Goal: Book appointment/travel/reservation

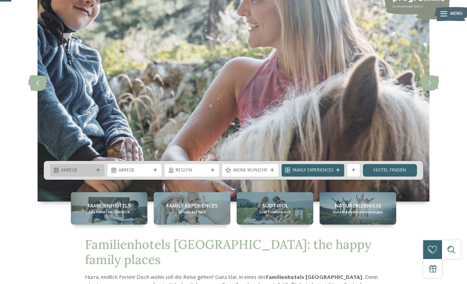
click at [64, 174] on span "Anreise" at bounding box center [77, 171] width 32 height 6
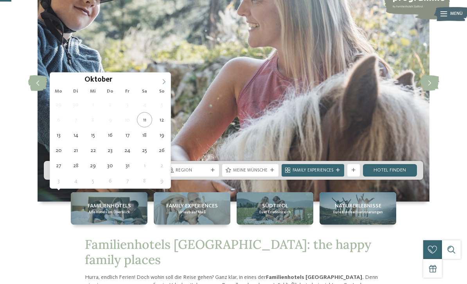
click at [159, 81] on span at bounding box center [163, 79] width 13 height 13
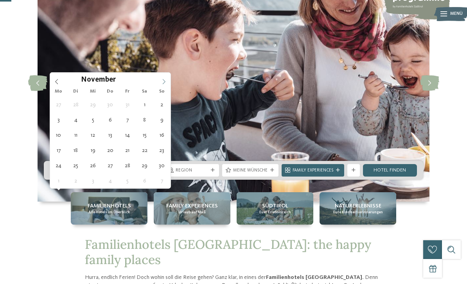
click at [163, 81] on icon at bounding box center [163, 81] width 5 height 5
type div "[DATE]"
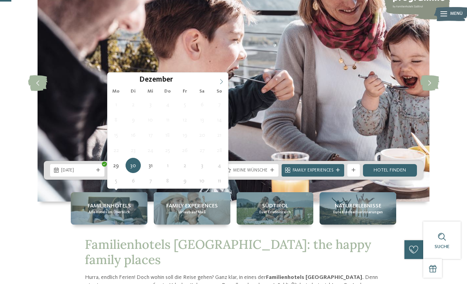
click at [224, 84] on icon at bounding box center [220, 81] width 5 height 5
type input "****"
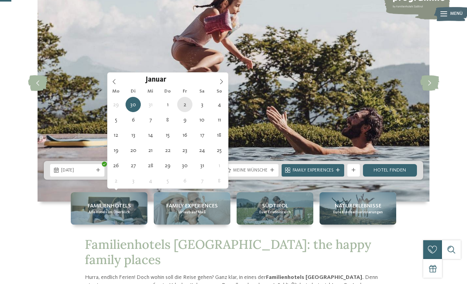
type div "[DATE]"
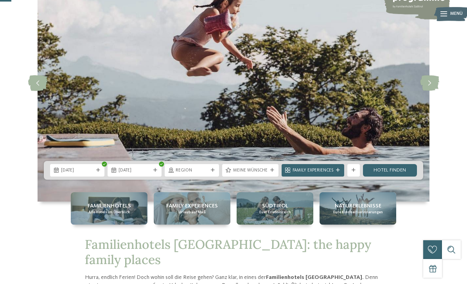
click at [184, 180] on div "29.12.2025 02.01.2026" at bounding box center [233, 170] width 379 height 19
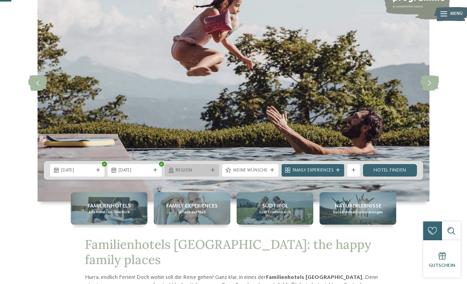
click at [188, 177] on div "Region" at bounding box center [192, 170] width 54 height 13
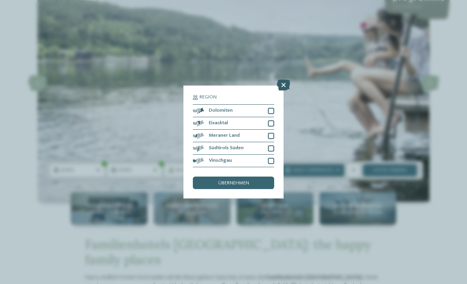
click at [280, 80] on icon at bounding box center [283, 85] width 13 height 11
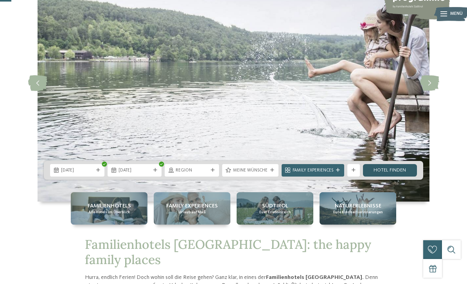
click at [375, 177] on link "Hotel finden" at bounding box center [390, 170] width 54 height 13
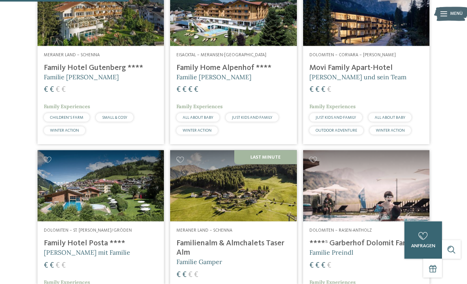
scroll to position [434, 0]
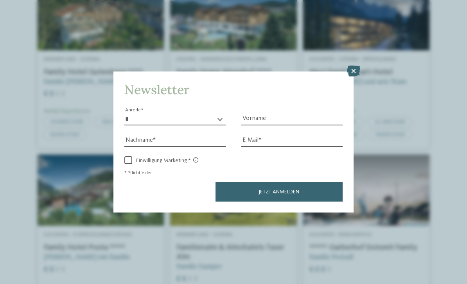
click at [354, 66] on icon at bounding box center [353, 71] width 13 height 11
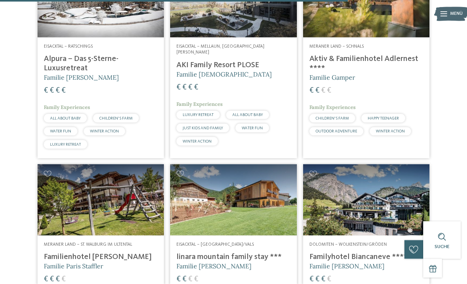
scroll to position [998, 0]
